Goal: Information Seeking & Learning: Check status

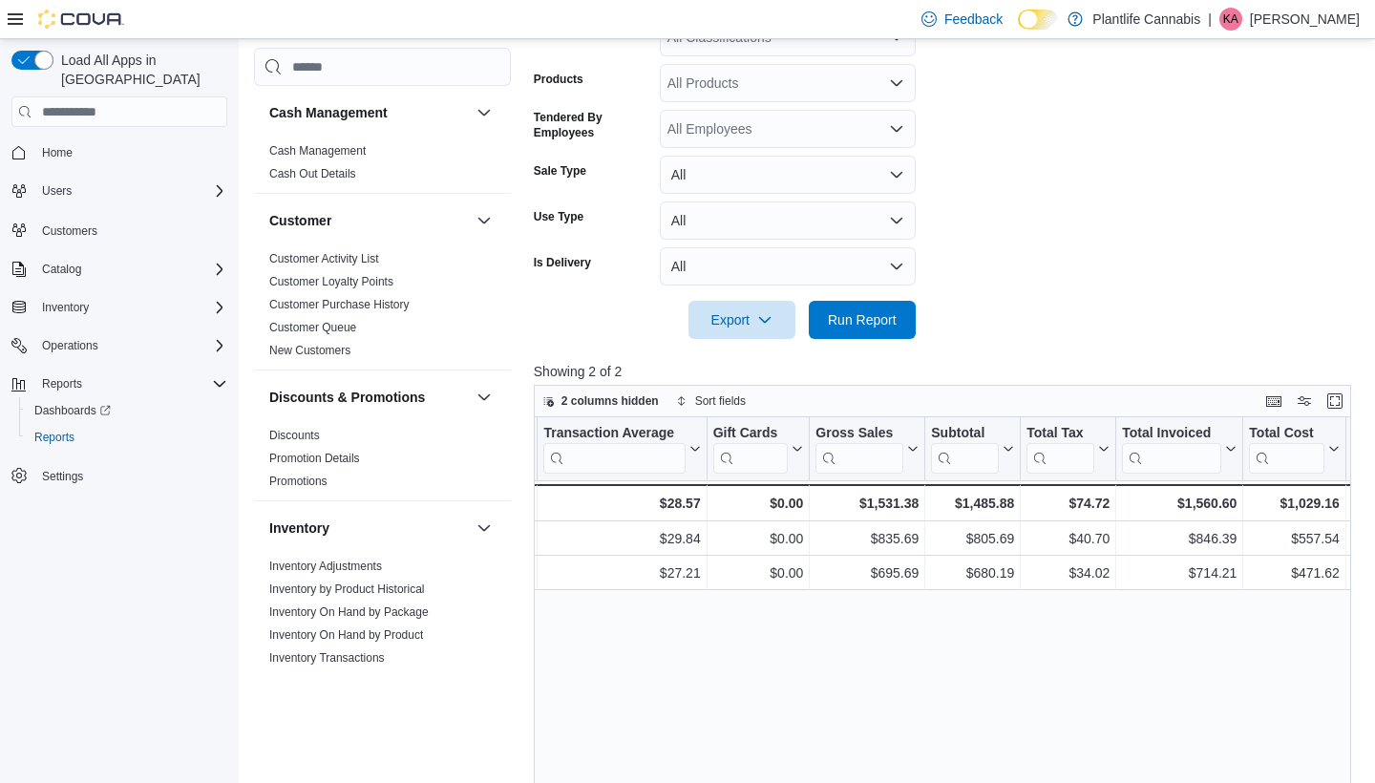
scroll to position [0, 837]
